Goal: Navigation & Orientation: Go to known website

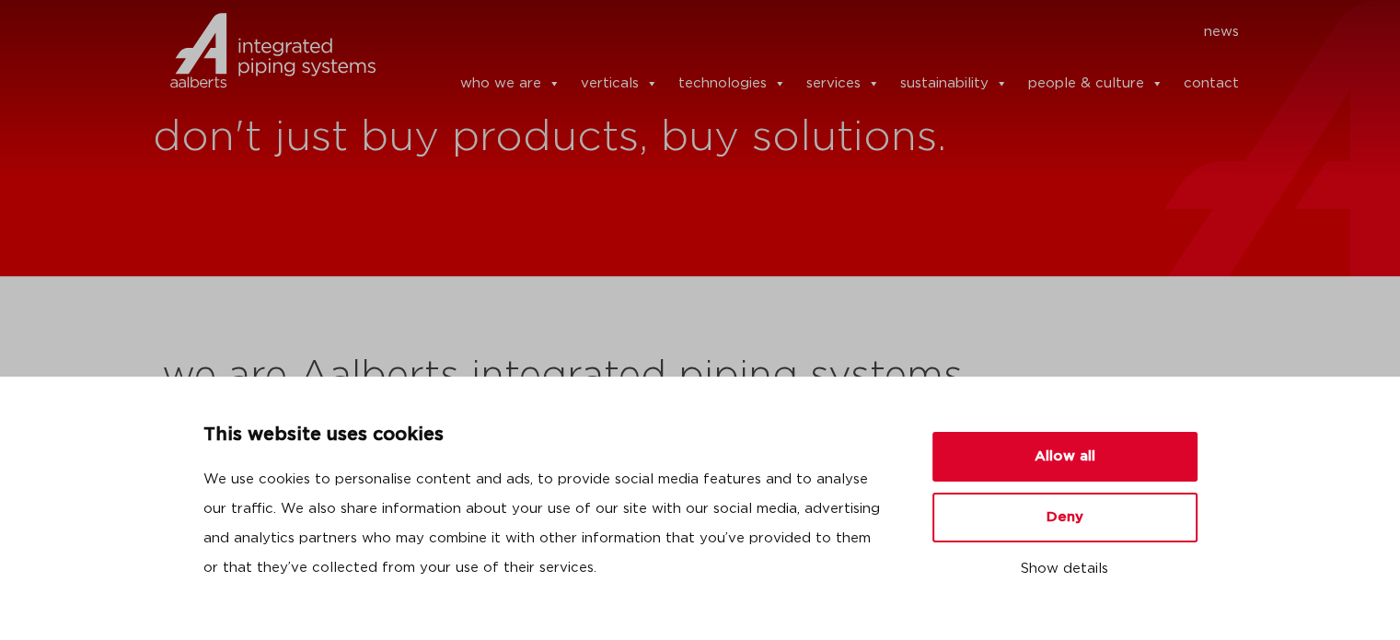
click at [1064, 441] on button "Allow all" at bounding box center [1064, 457] width 265 height 50
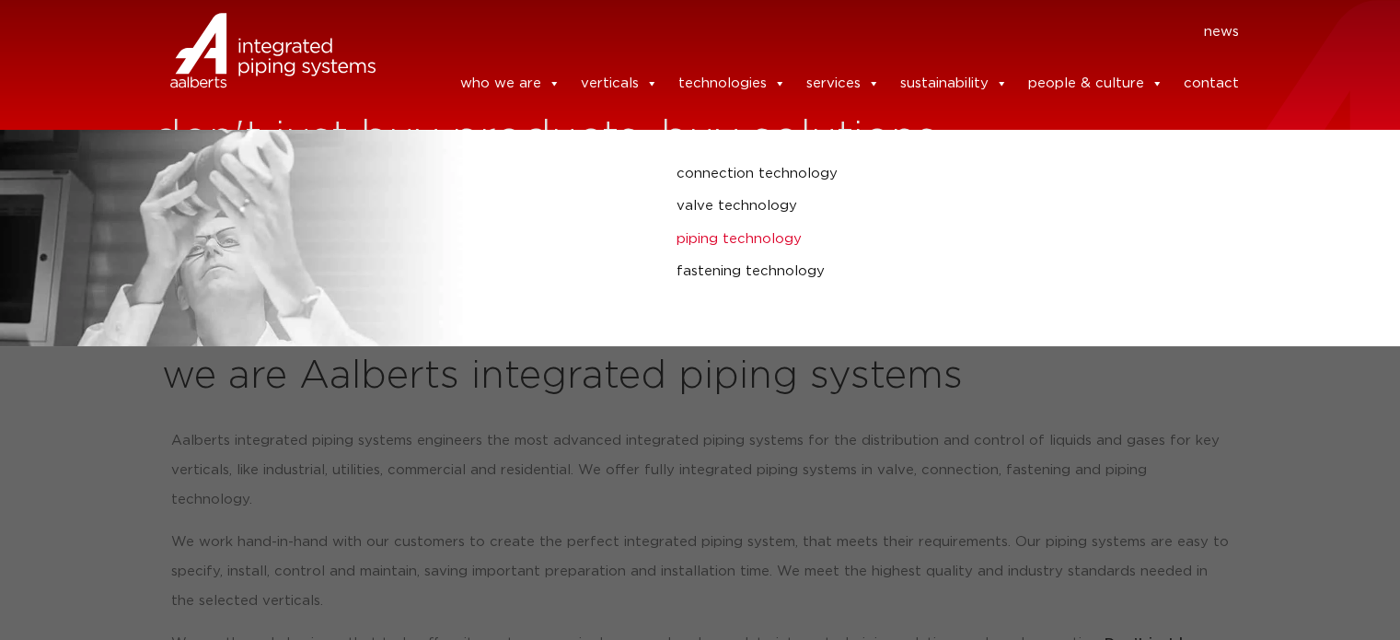
click at [744, 229] on link "piping technology" at bounding box center [939, 239] width 526 height 24
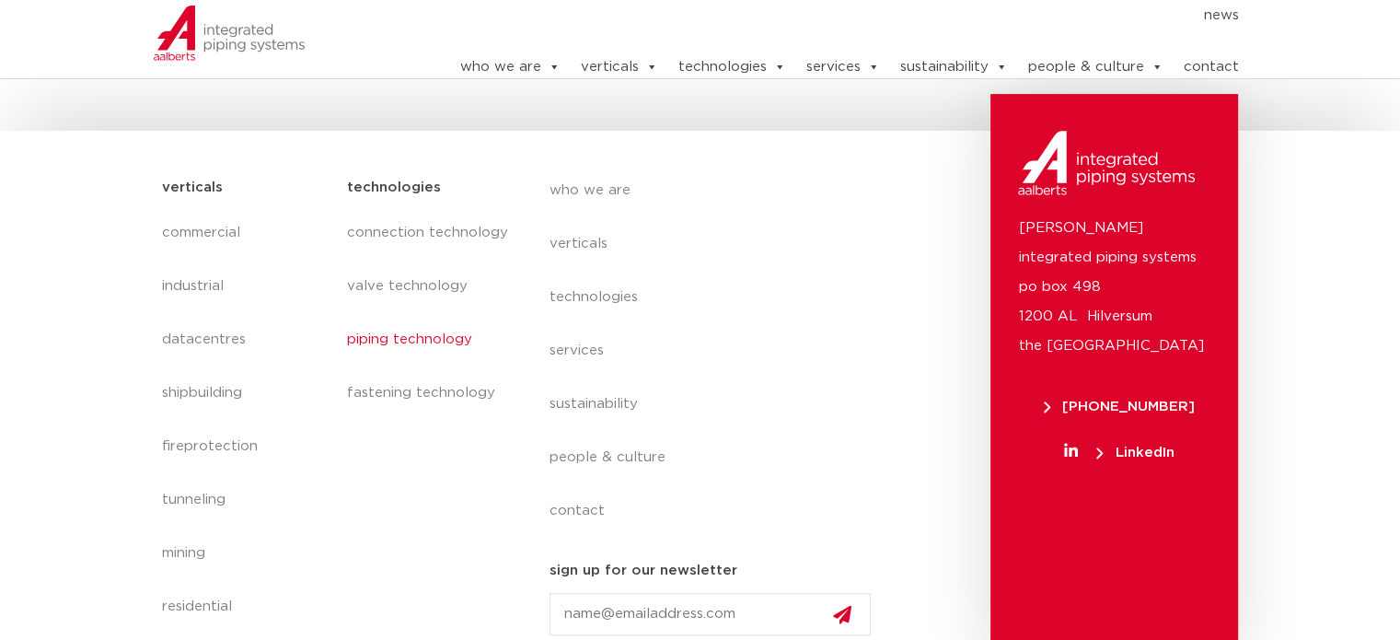
scroll to position [639, 0]
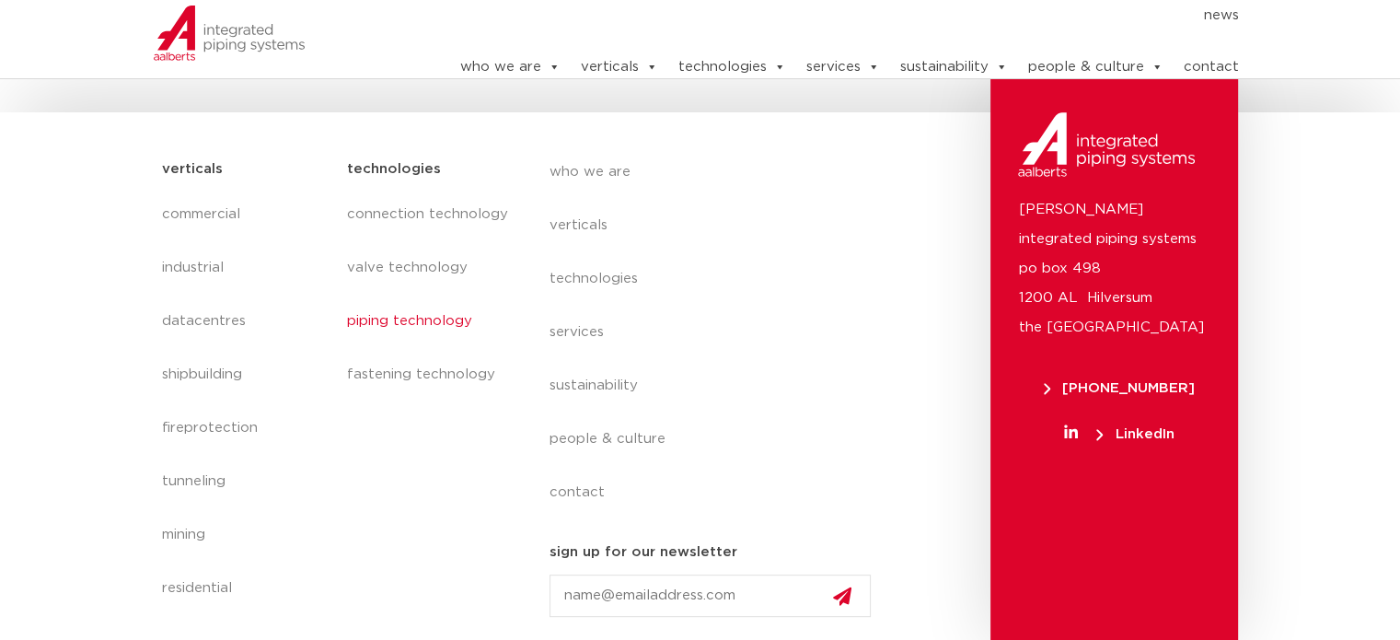
click at [1154, 430] on span "LinkedIn" at bounding box center [1134, 434] width 77 height 14
